Goal: Transaction & Acquisition: Obtain resource

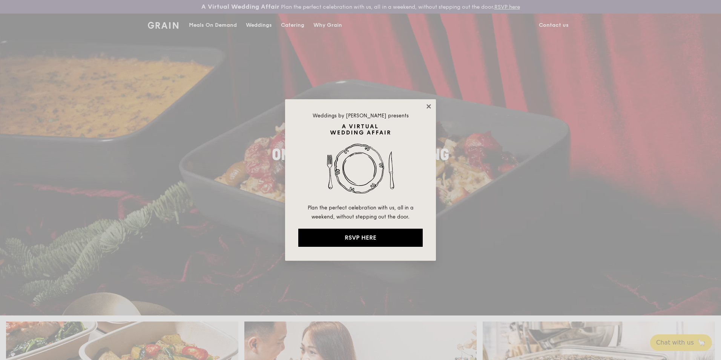
click at [427, 104] on icon at bounding box center [429, 106] width 4 height 4
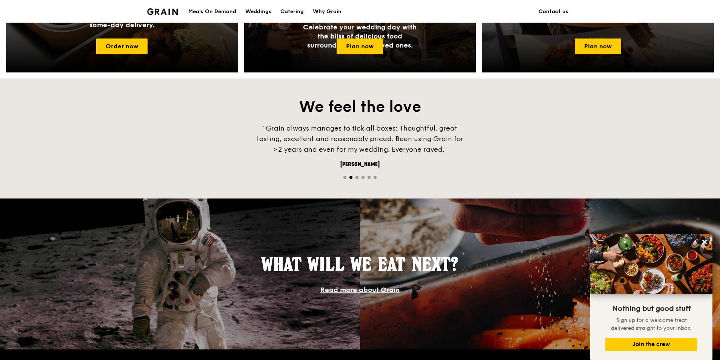
scroll to position [434, 0]
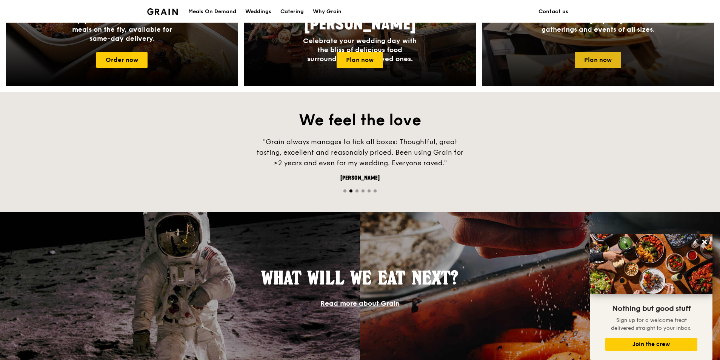
click at [585, 60] on link "Plan now" at bounding box center [597, 60] width 46 height 16
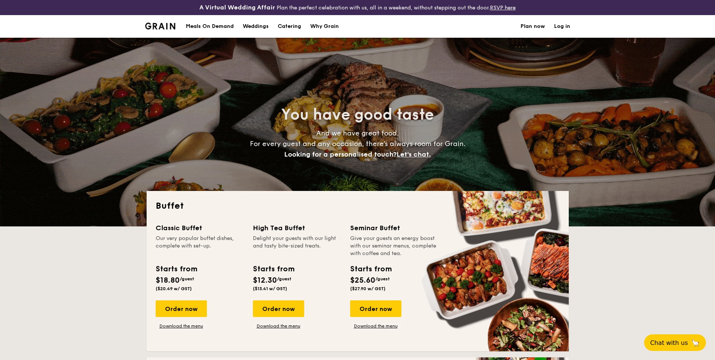
select select
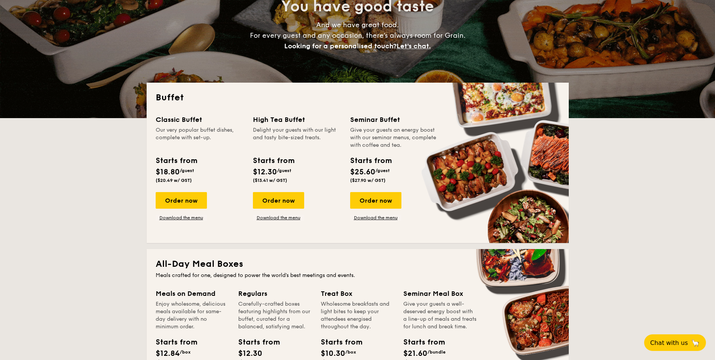
scroll to position [151, 0]
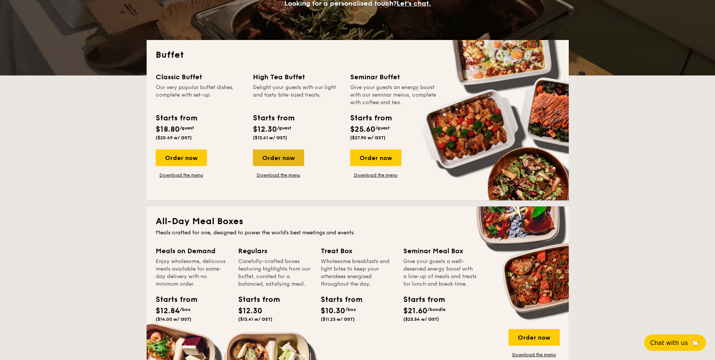
click at [264, 153] on div "Order now" at bounding box center [278, 157] width 51 height 17
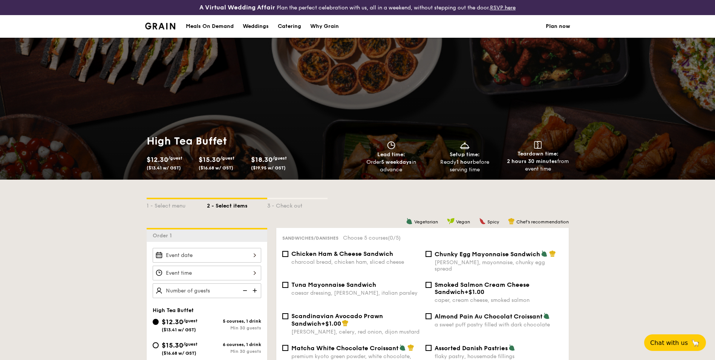
select select
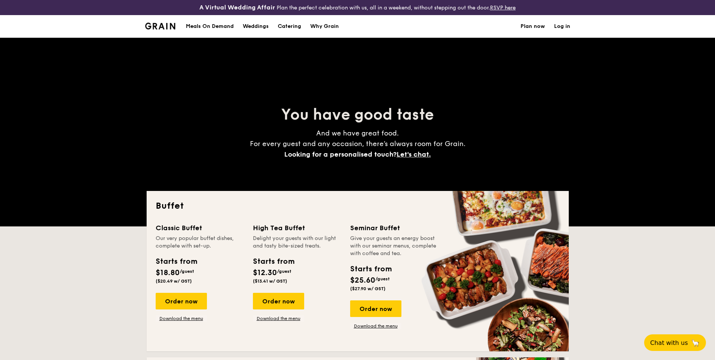
scroll to position [166, 0]
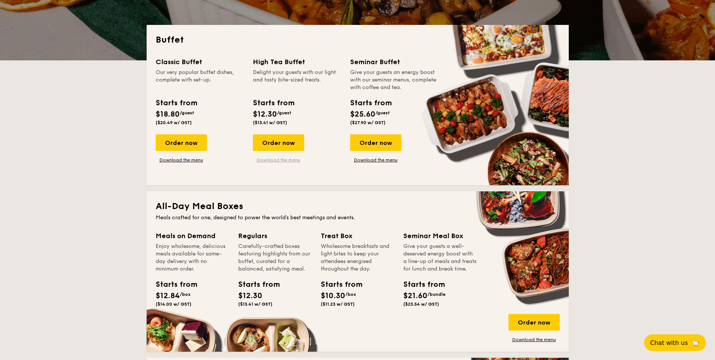
click at [290, 161] on link "Download the menu" at bounding box center [278, 160] width 51 height 6
